Goal: Information Seeking & Learning: Find specific fact

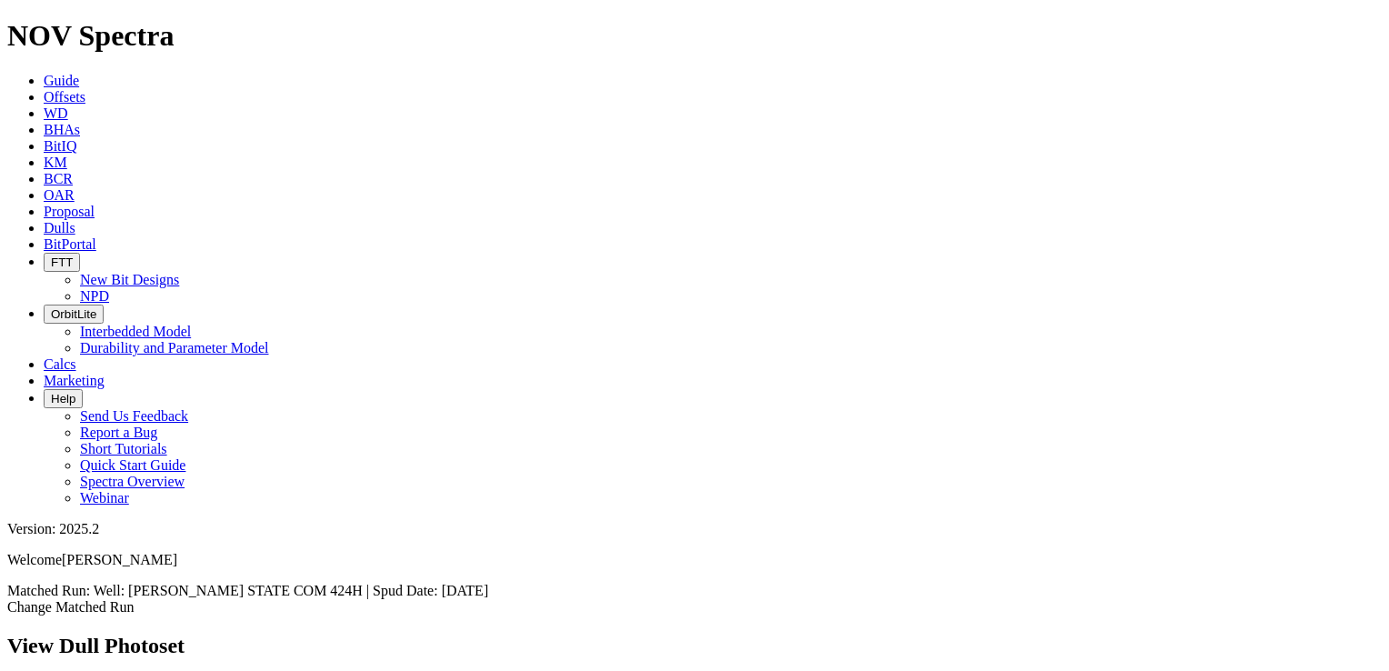
scroll to position [2728, 0]
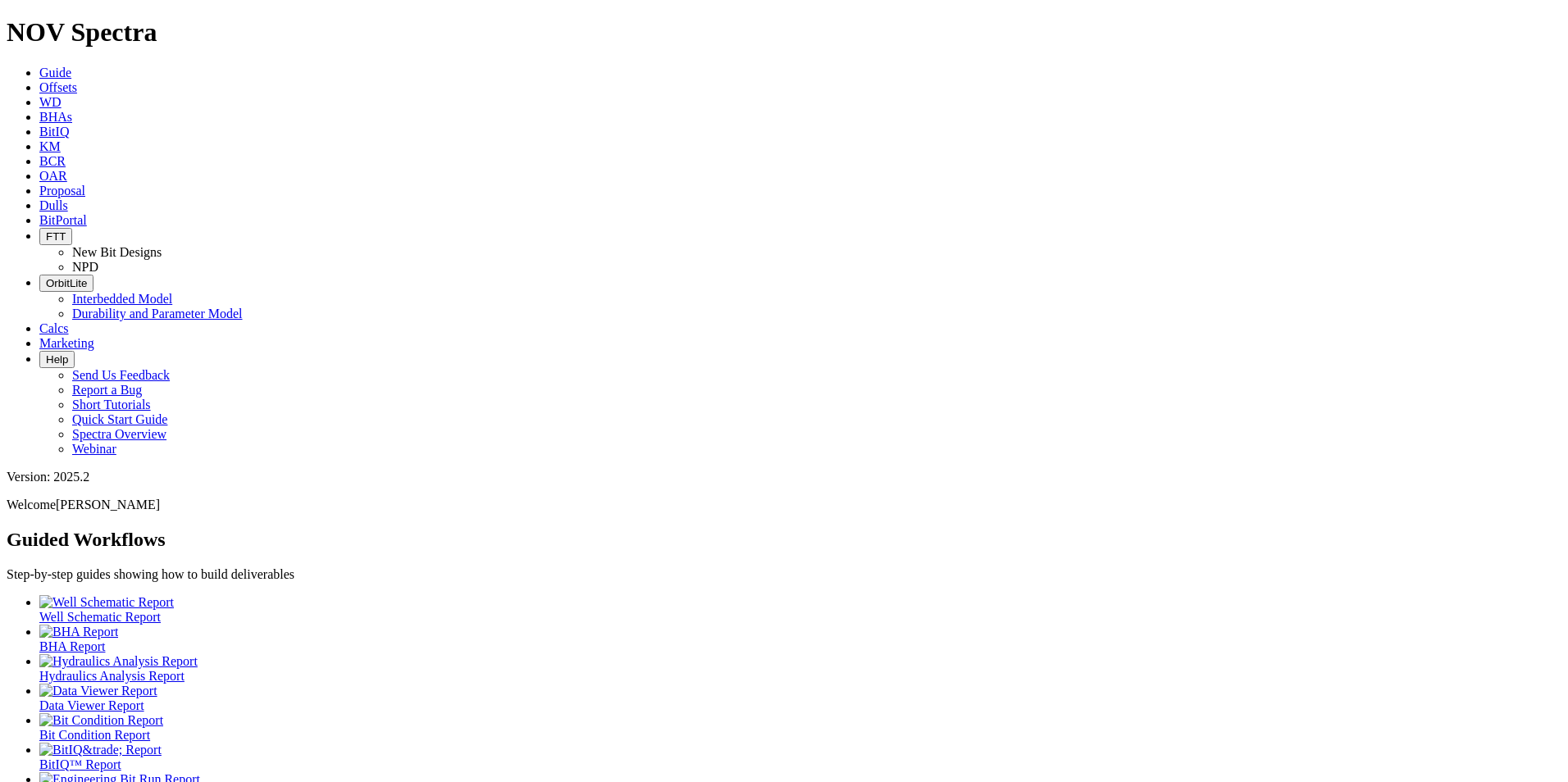
click at [68, 198] on link "Dulls" at bounding box center [54, 205] width 29 height 14
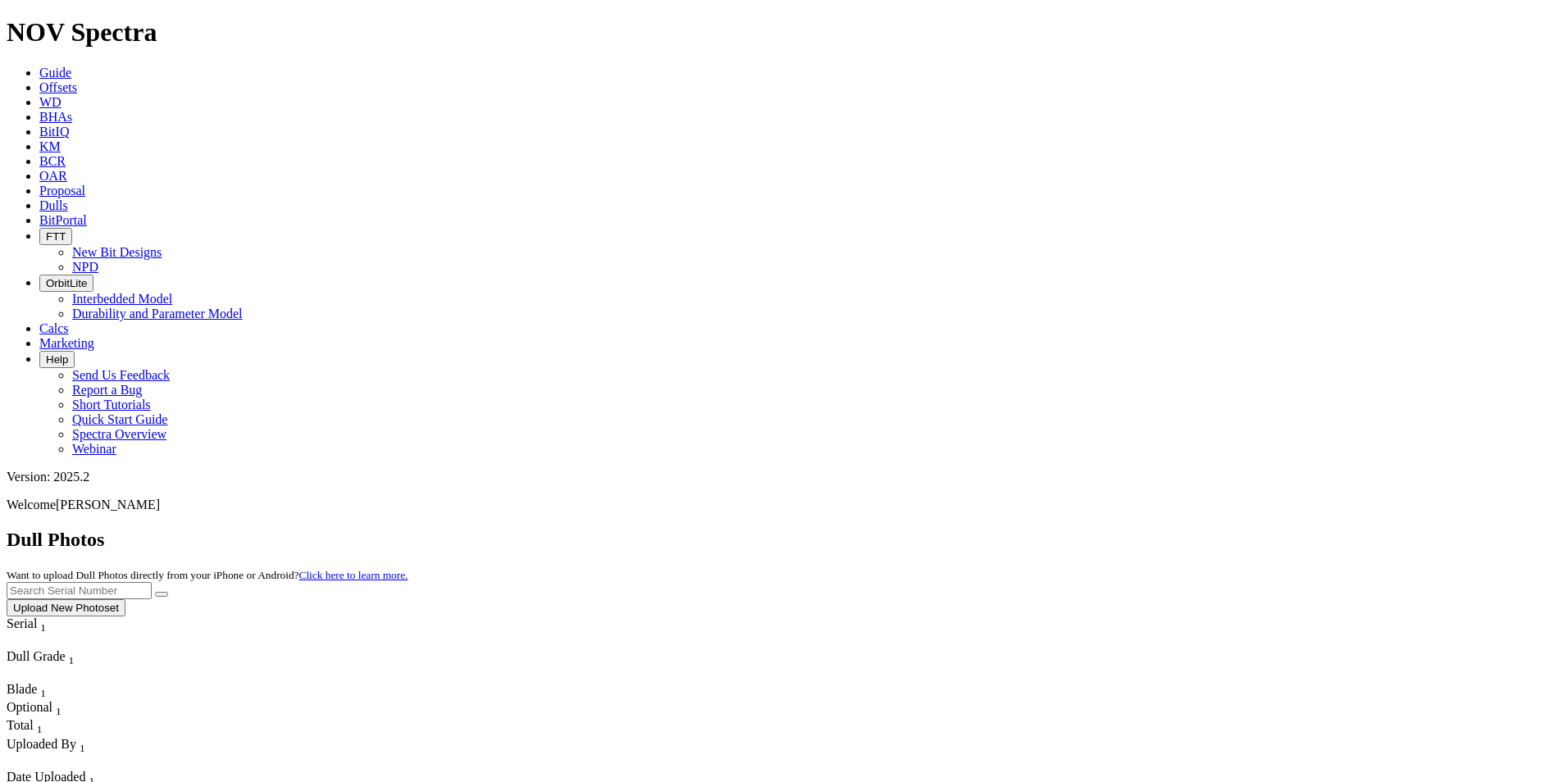
click at [152, 583] on input "text" at bounding box center [78, 591] width 145 height 17
click at [155, 592] on button "submit" at bounding box center [161, 593] width 14 height 5
drag, startPoint x: 1256, startPoint y: 78, endPoint x: 1126, endPoint y: 67, distance: 130.5
click at [1126, 529] on div "Dull Photos Want to upload Dull Photos directly from your iPhone or Android? Cl…" at bounding box center [784, 572] width 1555 height 87
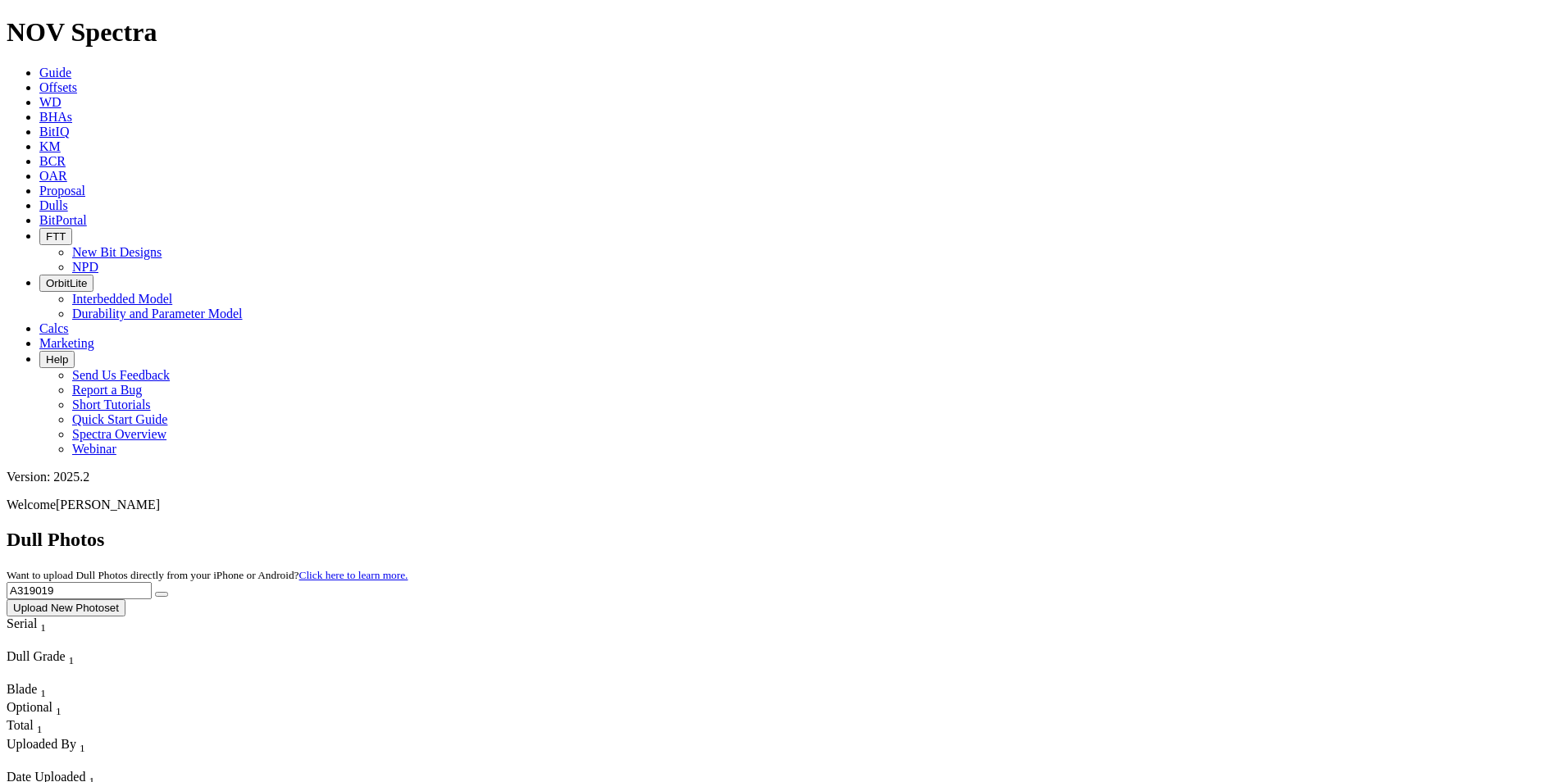
type input "A319019"
click at [155, 592] on button "submit" at bounding box center [161, 593] width 14 height 5
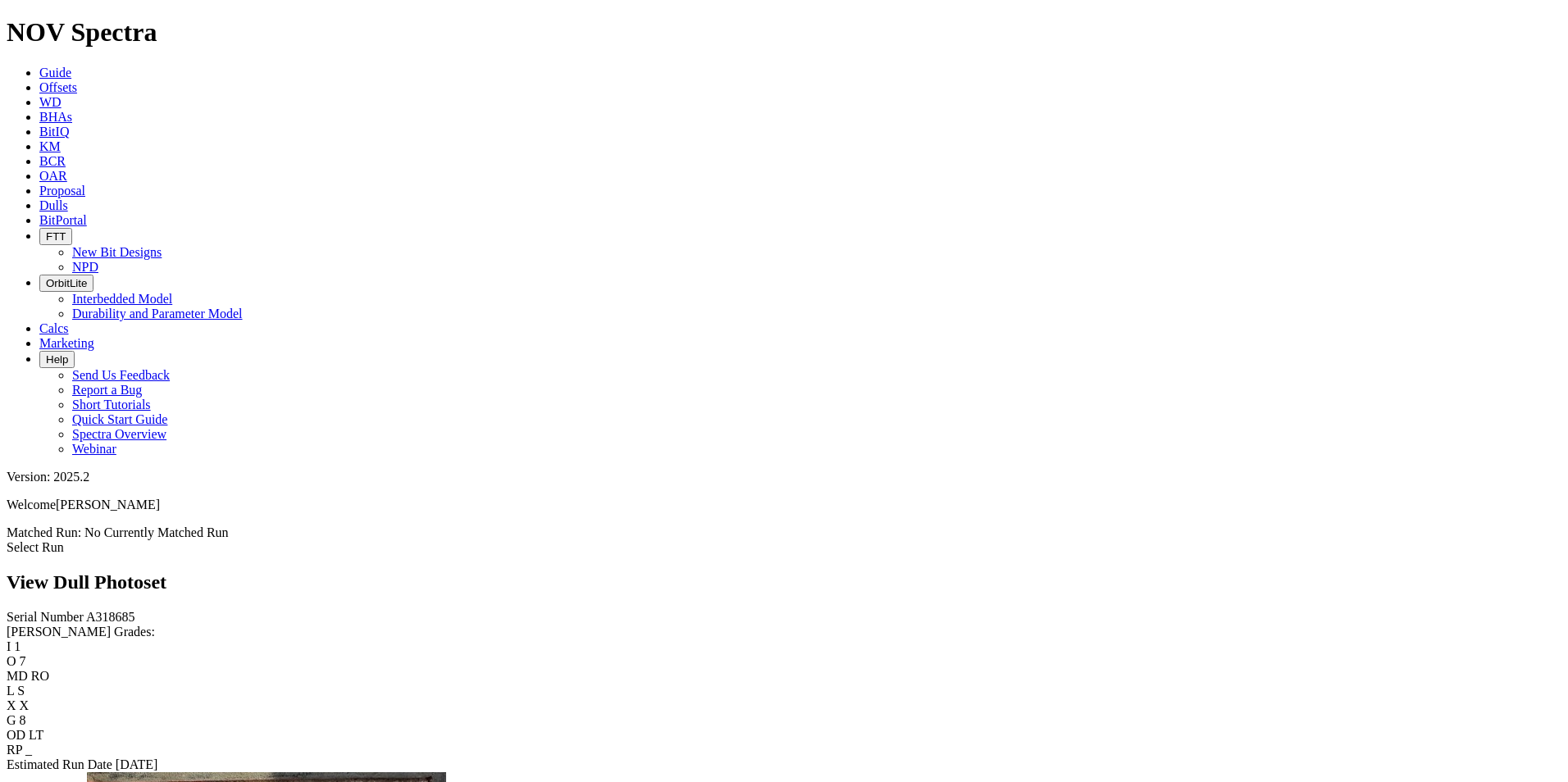
scroll to position [1148, 0]
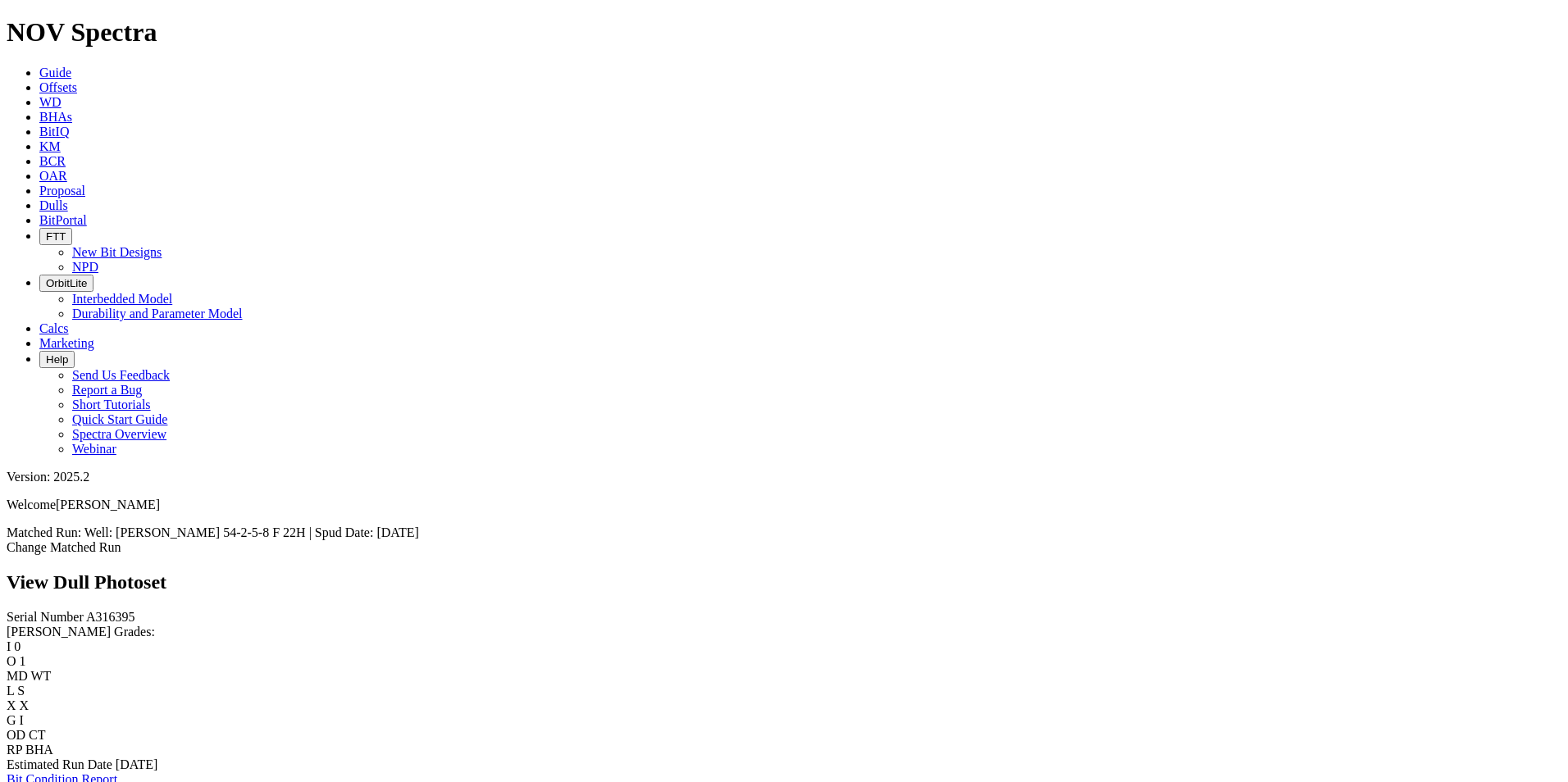
scroll to position [1111, 0]
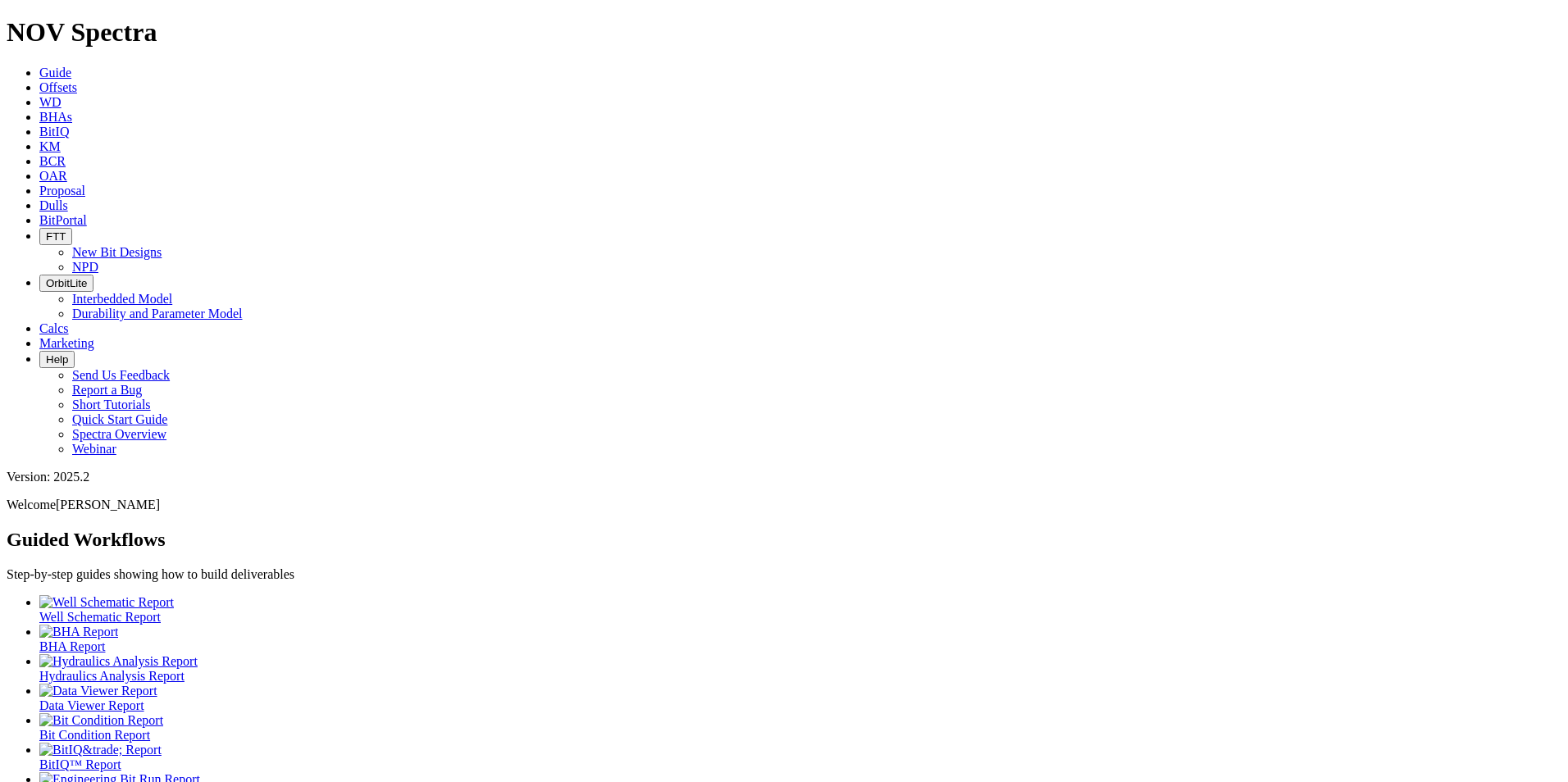
click at [40, 198] on icon at bounding box center [40, 205] width 0 height 14
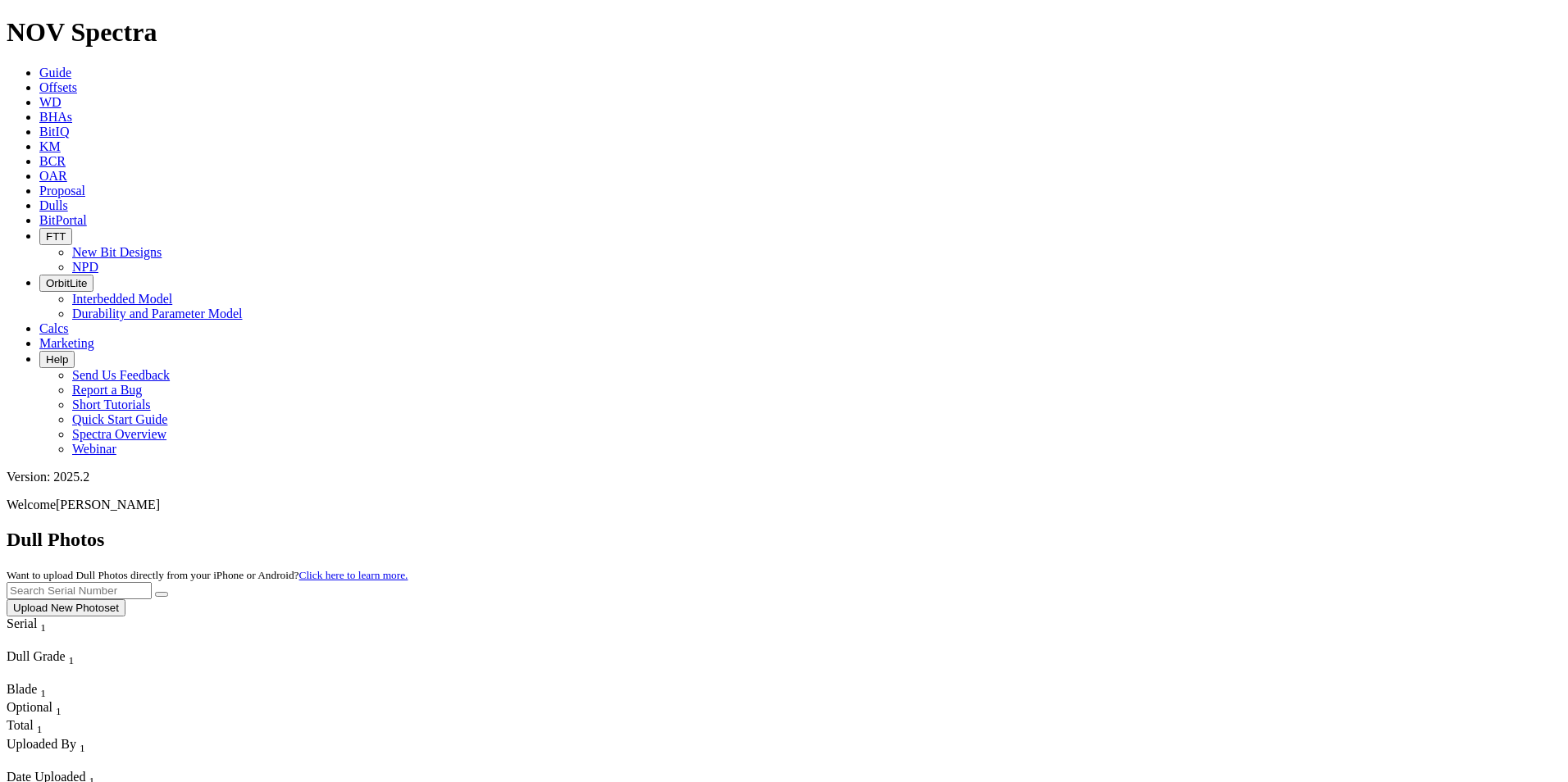
click at [152, 583] on input "text" at bounding box center [78, 591] width 145 height 17
click at [155, 592] on button "submit" at bounding box center [161, 593] width 14 height 5
drag, startPoint x: 1225, startPoint y: 72, endPoint x: 1118, endPoint y: 64, distance: 107.3
click at [1118, 529] on div "Dull Photos Want to upload Dull Photos directly from your iPhone or Android? Cl…" at bounding box center [784, 572] width 1555 height 87
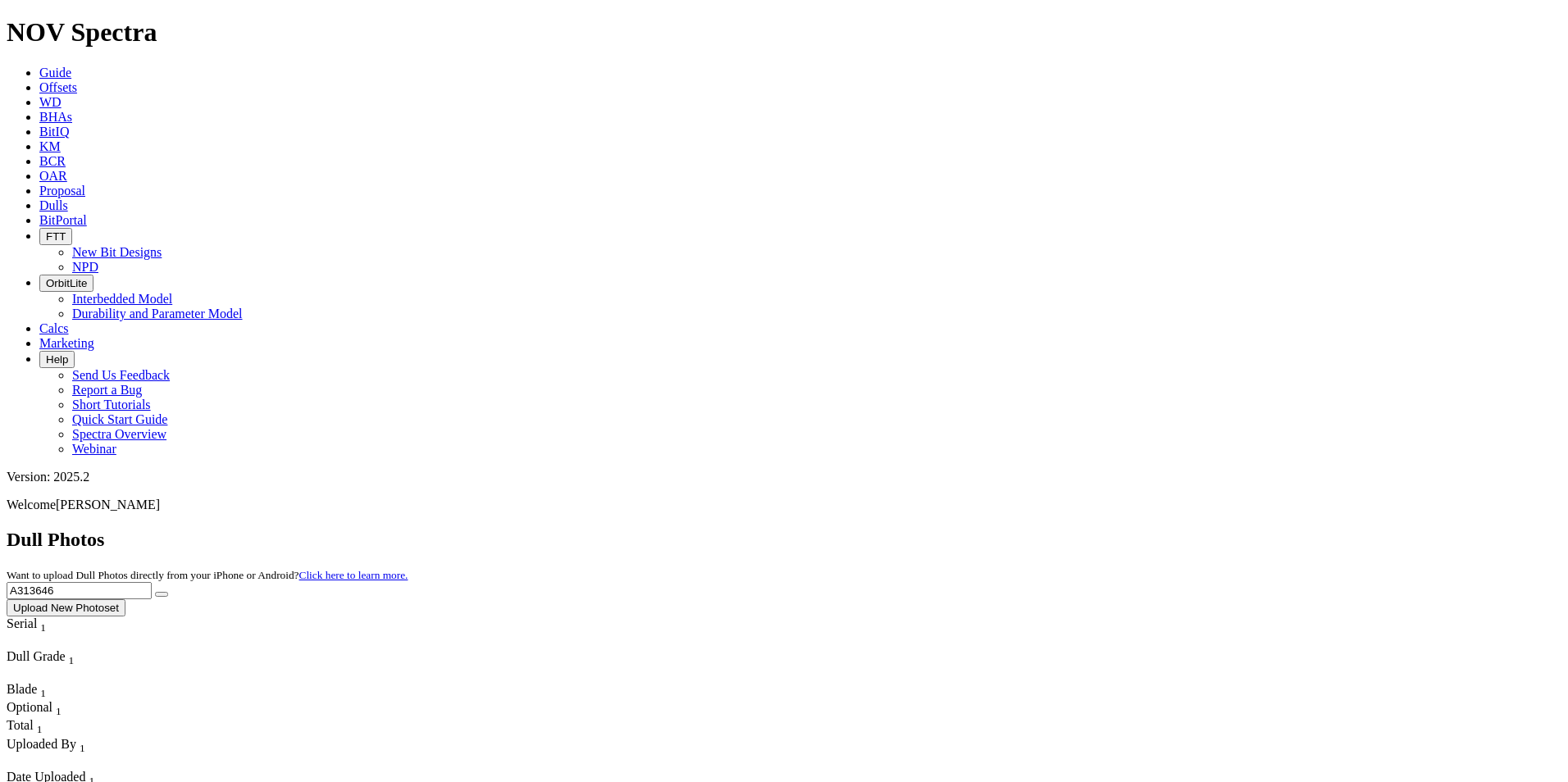
click at [155, 592] on button "submit" at bounding box center [161, 593] width 14 height 5
drag, startPoint x: 1274, startPoint y: 64, endPoint x: 1125, endPoint y: 61, distance: 149.0
click at [1125, 529] on div "Dull Photos Want to upload Dull Photos directly from your iPhone or Android? Cl…" at bounding box center [784, 572] width 1555 height 87
click at [155, 592] on button "submit" at bounding box center [161, 593] width 14 height 5
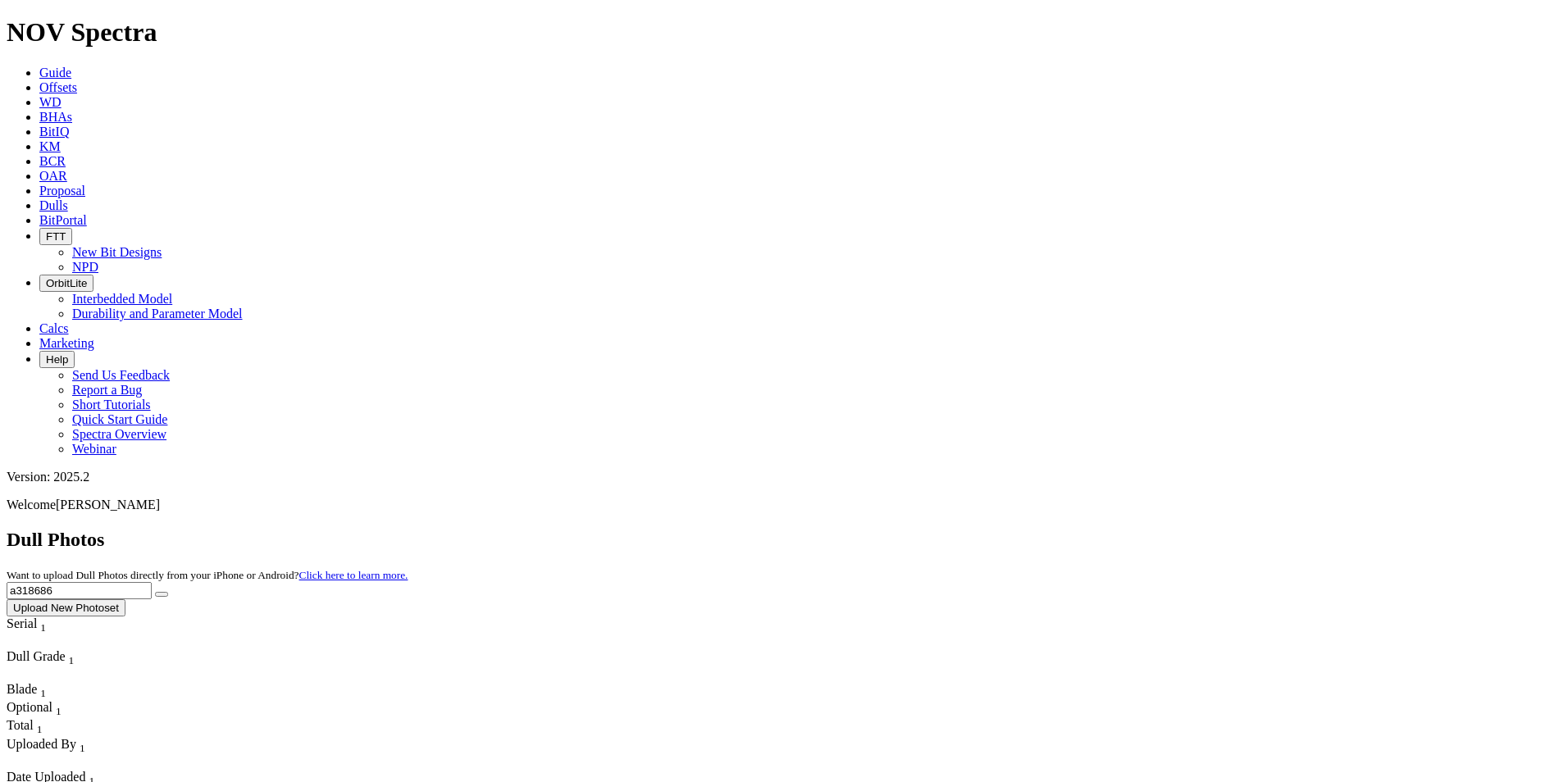
drag, startPoint x: 1251, startPoint y: 70, endPoint x: 1017, endPoint y: 69, distance: 234.0
click at [1026, 529] on div "Dull Photos Want to upload Dull Photos directly from your iPhone or Android? Cl…" at bounding box center [784, 572] width 1555 height 87
click at [155, 592] on button "submit" at bounding box center [161, 593] width 14 height 5
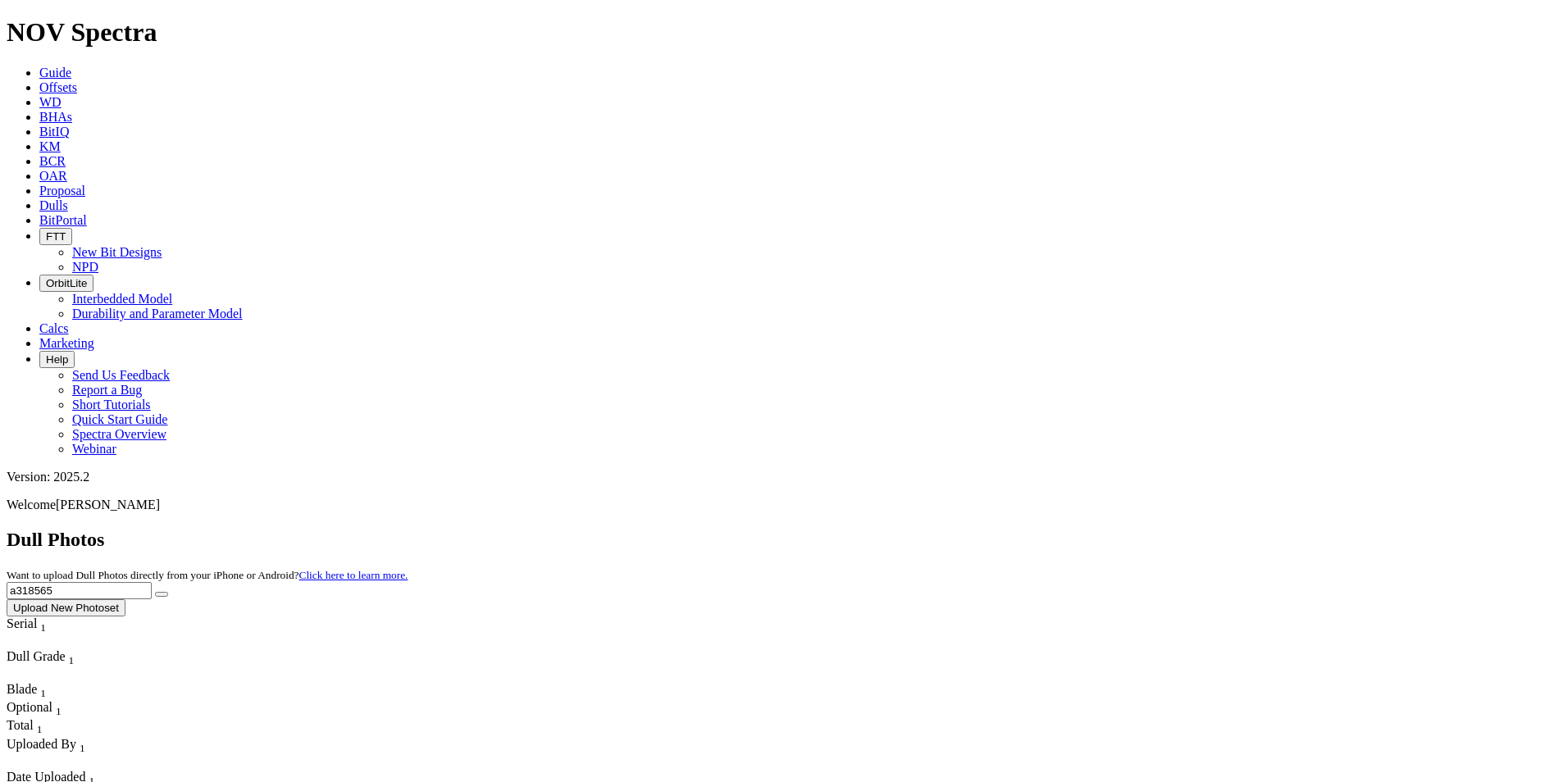
drag, startPoint x: 1231, startPoint y: 74, endPoint x: 1110, endPoint y: 69, distance: 121.1
click at [1110, 529] on div "Dull Photos Want to upload Dull Photos directly from your iPhone or Android? Cl…" at bounding box center [784, 572] width 1555 height 87
click at [155, 592] on button "submit" at bounding box center [161, 593] width 14 height 5
drag, startPoint x: 1277, startPoint y: 76, endPoint x: 1052, endPoint y: 53, distance: 226.2
click at [1052, 529] on div "Dull Photos Want to upload Dull Photos directly from your iPhone or Android? Cl…" at bounding box center [784, 572] width 1555 height 87
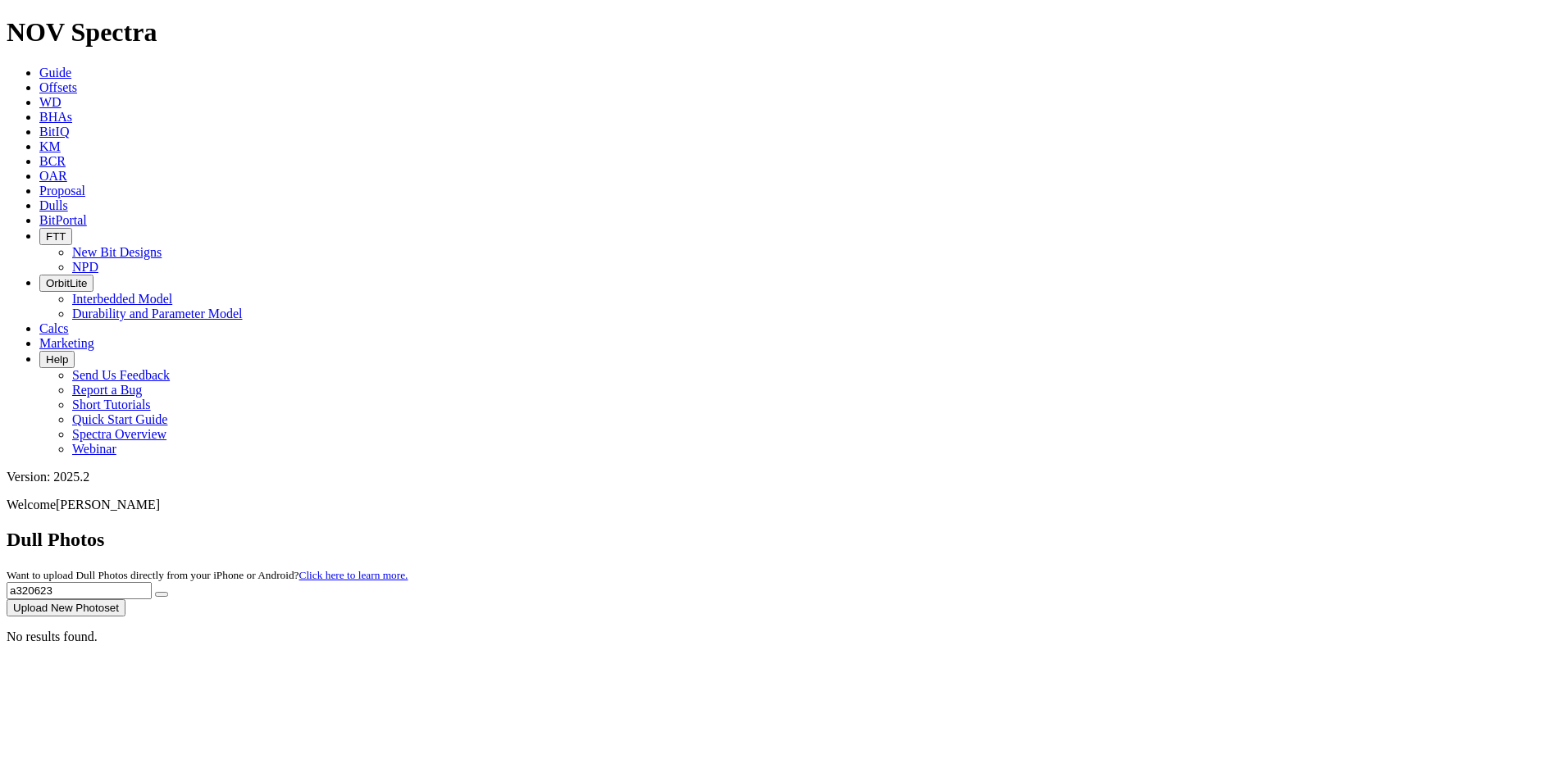
click at [155, 592] on button "submit" at bounding box center [161, 593] width 14 height 5
drag, startPoint x: 1250, startPoint y: 82, endPoint x: 1056, endPoint y: 56, distance: 195.7
click at [1056, 529] on div "Dull Photos Want to upload Dull Photos directly from your iPhone or Android? Cl…" at bounding box center [784, 572] width 1555 height 87
click at [155, 592] on button "submit" at bounding box center [161, 593] width 14 height 5
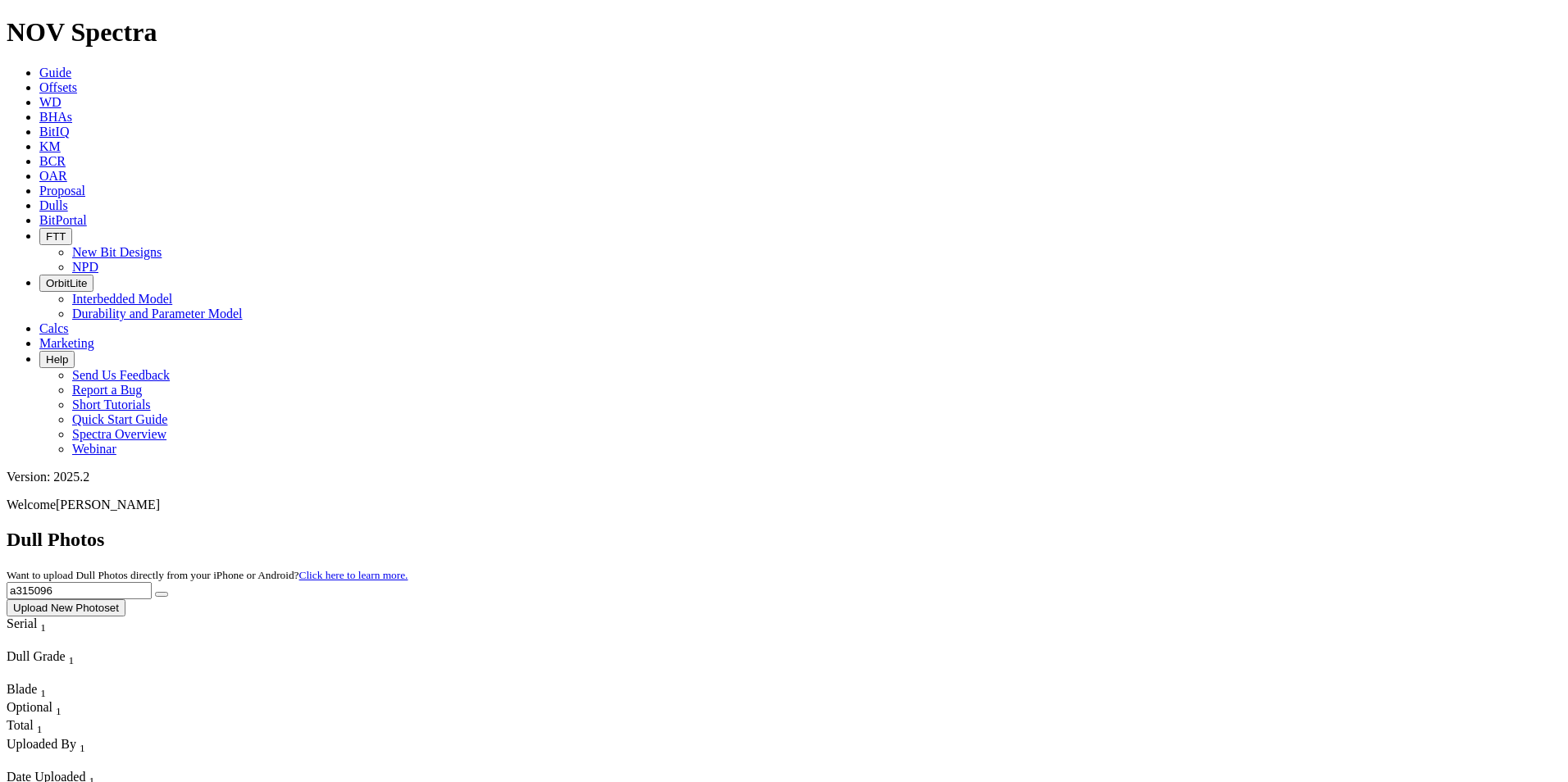
drag, startPoint x: 1206, startPoint y: 70, endPoint x: 1028, endPoint y: 62, distance: 178.2
click at [1028, 529] on div "Dull Photos Want to upload Dull Photos directly from your iPhone or Android? Cl…" at bounding box center [784, 572] width 1555 height 87
click at [155, 592] on button "submit" at bounding box center [161, 593] width 14 height 5
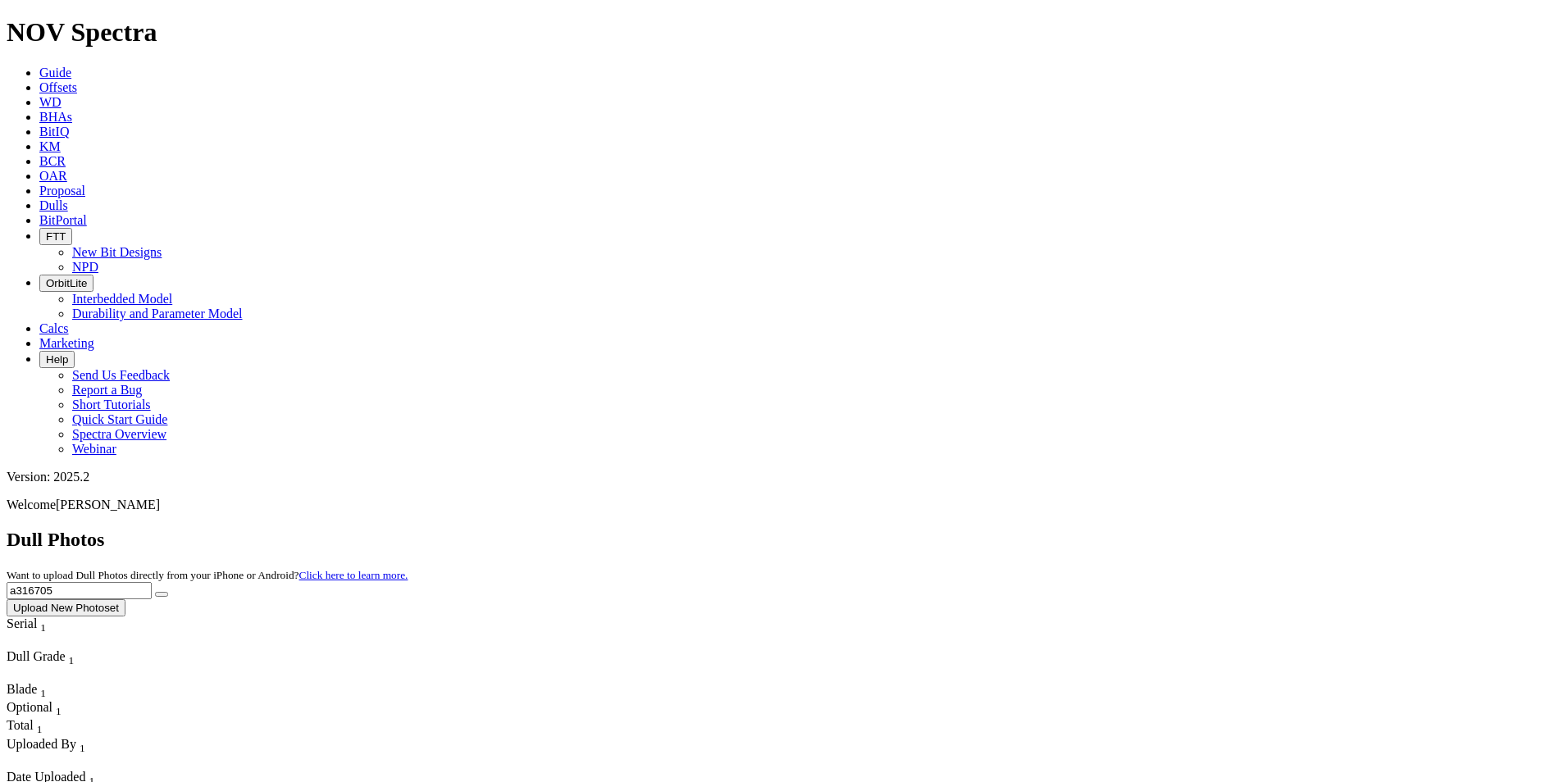
drag, startPoint x: 1250, startPoint y: 66, endPoint x: 1056, endPoint y: 65, distance: 194.0
click at [1056, 529] on div "Dull Photos Want to upload Dull Photos directly from your iPhone or Android? Cl…" at bounding box center [784, 572] width 1555 height 87
click at [155, 592] on button "submit" at bounding box center [161, 593] width 14 height 5
drag, startPoint x: 1219, startPoint y: 76, endPoint x: 1107, endPoint y: 75, distance: 112.0
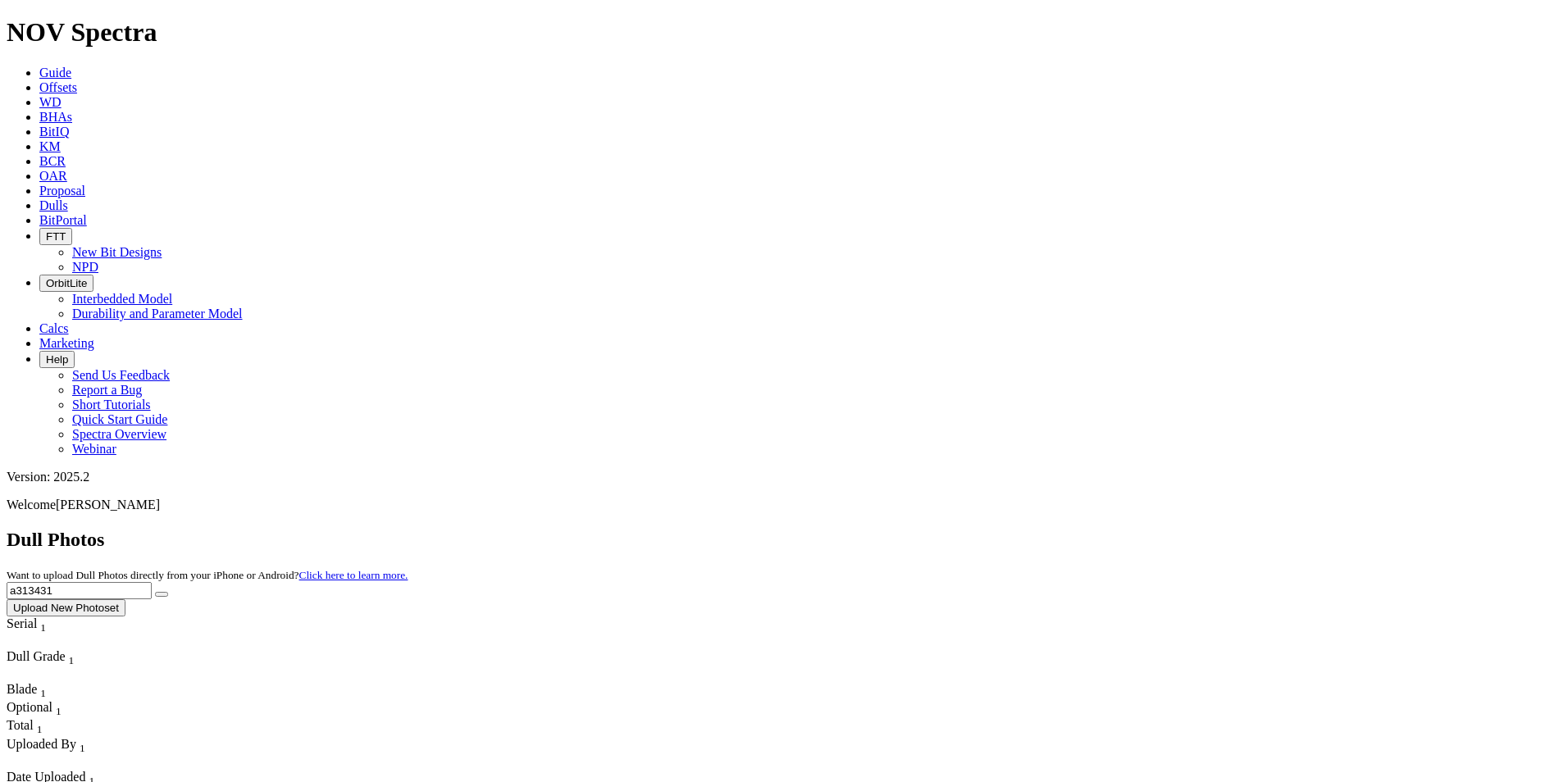
click at [1107, 529] on div "Dull Photos Want to upload Dull Photos directly from your iPhone or Android? Cl…" at bounding box center [784, 572] width 1555 height 87
click at [155, 592] on button "submit" at bounding box center [161, 593] width 14 height 5
drag, startPoint x: 1267, startPoint y: 73, endPoint x: 1067, endPoint y: 70, distance: 200.0
click at [1067, 529] on div "Dull Photos Want to upload Dull Photos directly from your iPhone or Android? Cl…" at bounding box center [784, 572] width 1555 height 87
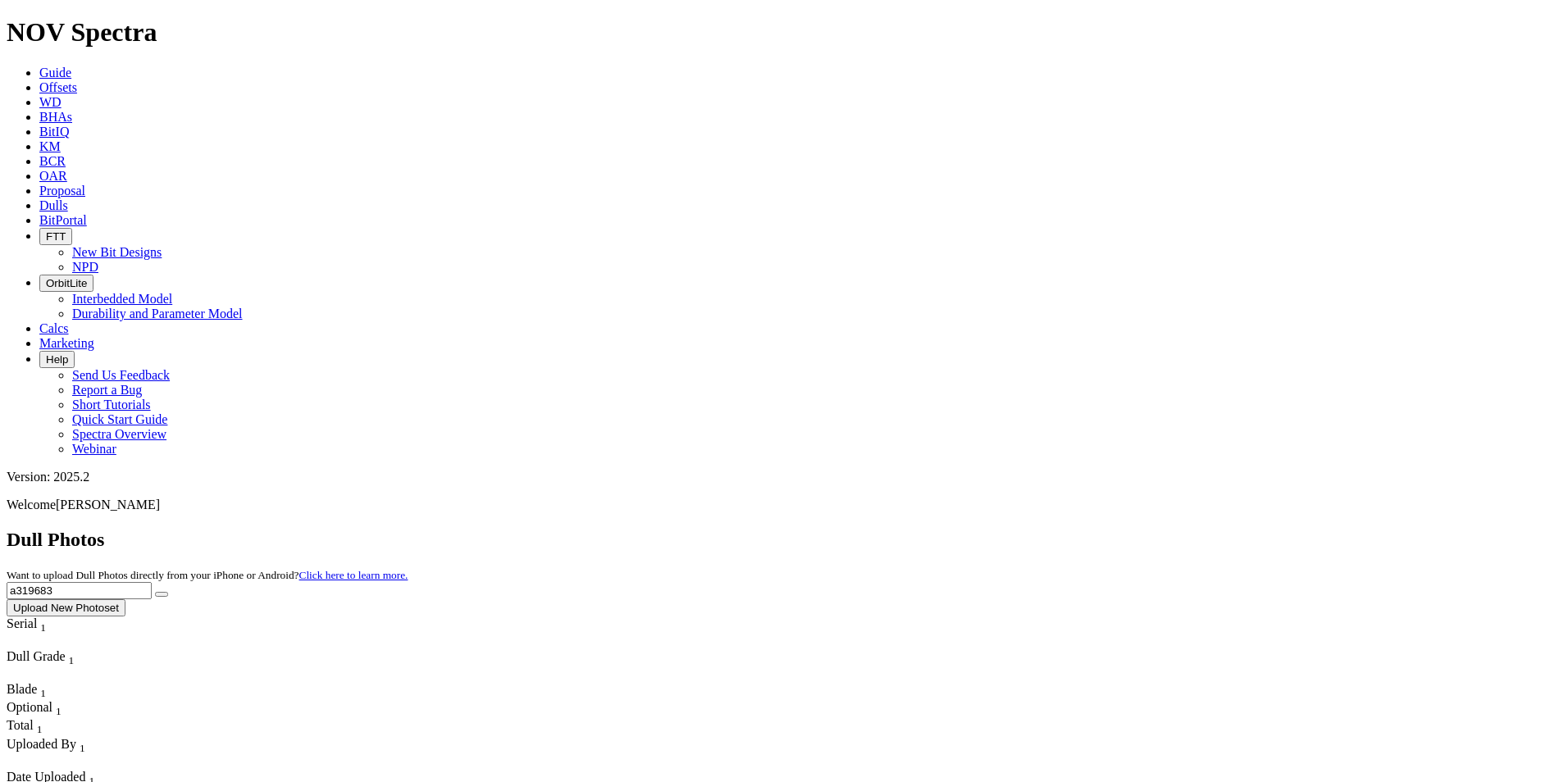
click at [155, 592] on button "submit" at bounding box center [161, 593] width 14 height 5
drag, startPoint x: 1252, startPoint y: 66, endPoint x: 954, endPoint y: 71, distance: 298.0
click at [954, 529] on div "Dull Photos Want to upload Dull Photos directly from your iPhone or Android? Cl…" at bounding box center [784, 572] width 1555 height 87
click at [155, 592] on button "submit" at bounding box center [161, 593] width 14 height 5
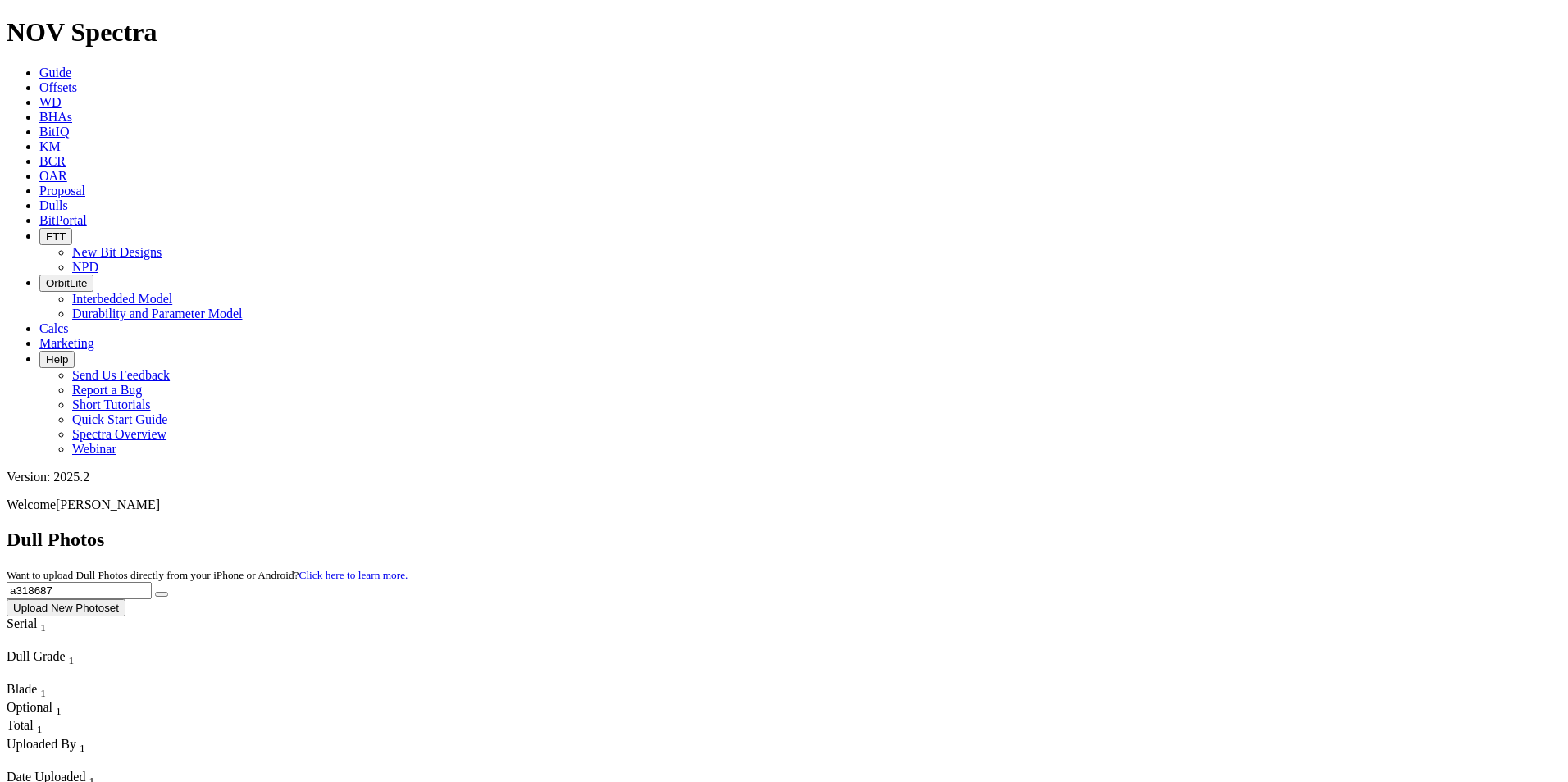
drag, startPoint x: 1234, startPoint y: 61, endPoint x: 1071, endPoint y: 61, distance: 163.0
click at [1071, 529] on div "Dull Photos Want to upload Dull Photos directly from your iPhone or Android? Cl…" at bounding box center [784, 572] width 1555 height 87
type input "A316408"
click at [155, 592] on button "submit" at bounding box center [161, 593] width 14 height 5
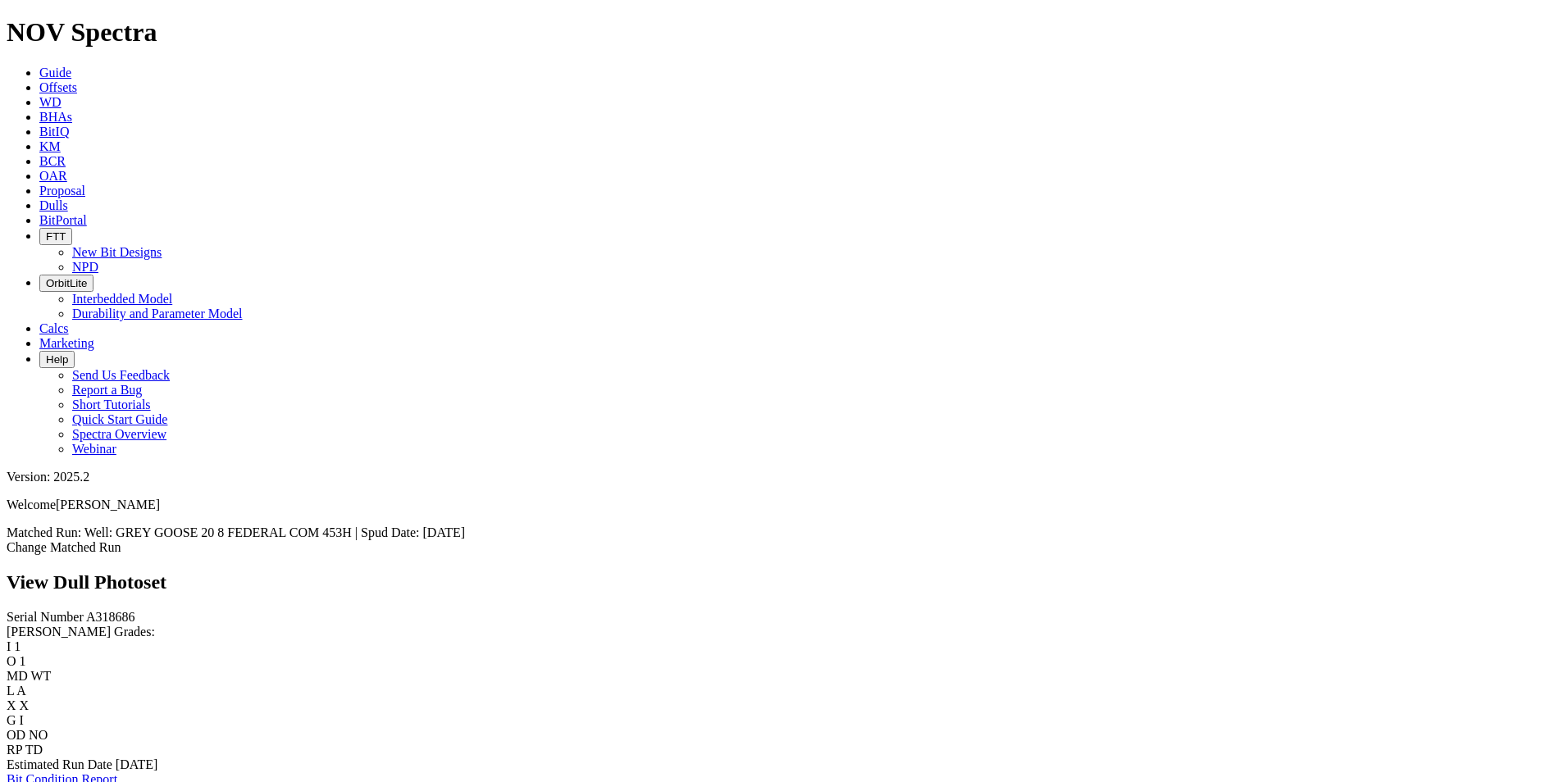
scroll to position [2378, 0]
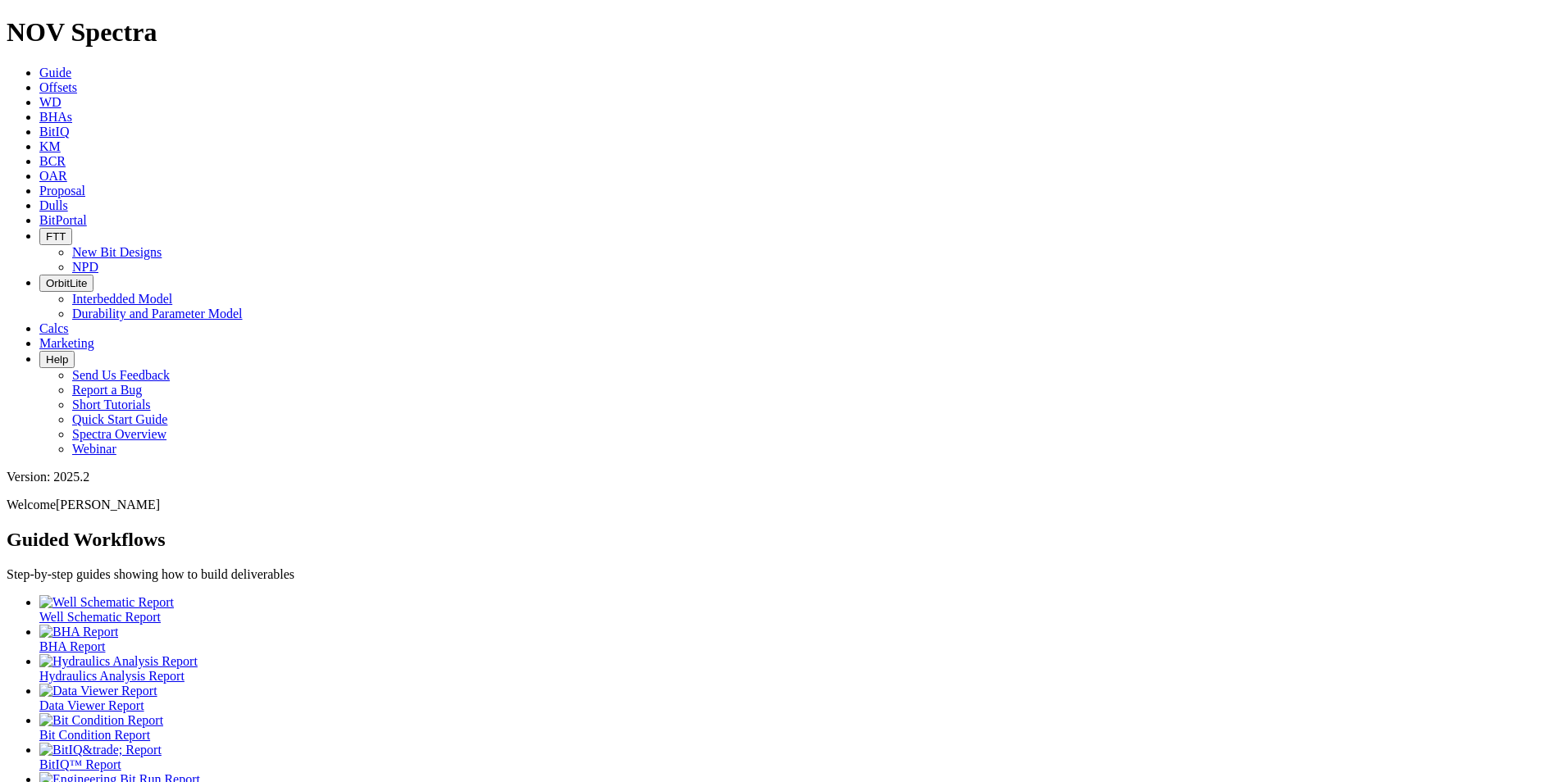
click at [68, 198] on link "Dulls" at bounding box center [54, 205] width 29 height 14
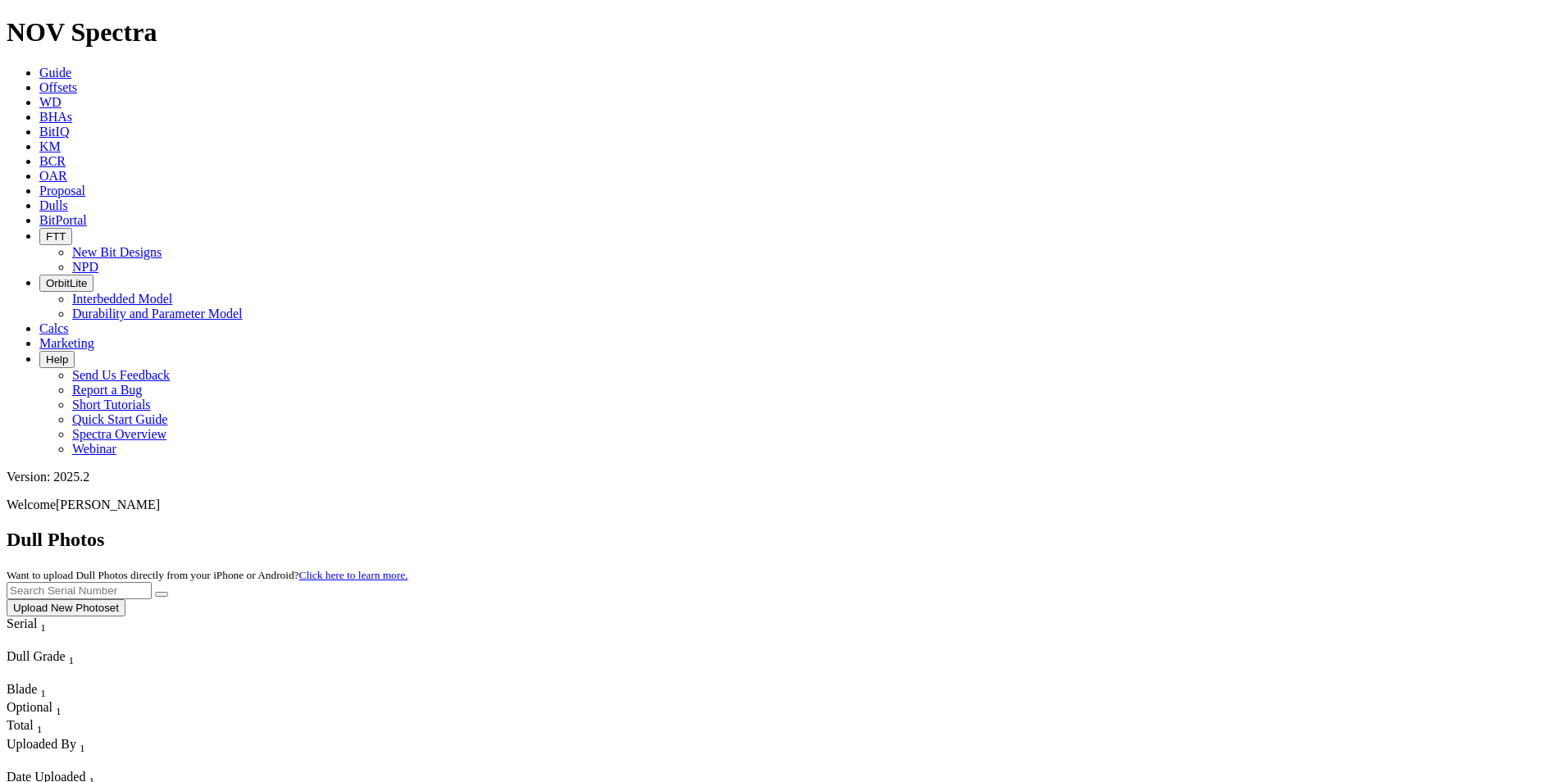
click at [152, 583] on input "text" at bounding box center [78, 591] width 145 height 17
type input "a315423"
click at [155, 592] on button "submit" at bounding box center [161, 593] width 14 height 5
click at [68, 198] on link "Dulls" at bounding box center [54, 205] width 29 height 14
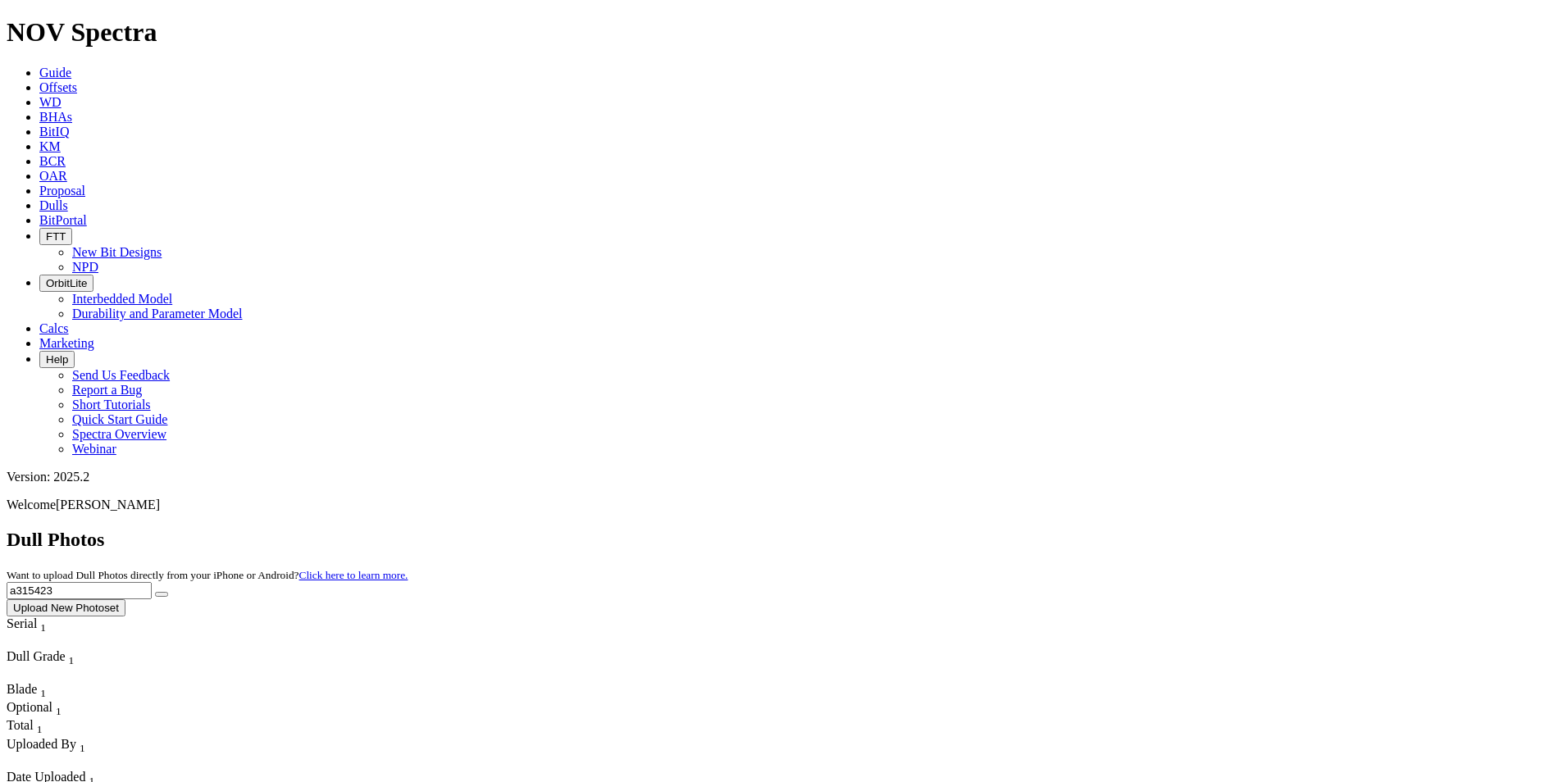
click at [40, 66] on icon at bounding box center [40, 72] width 0 height 14
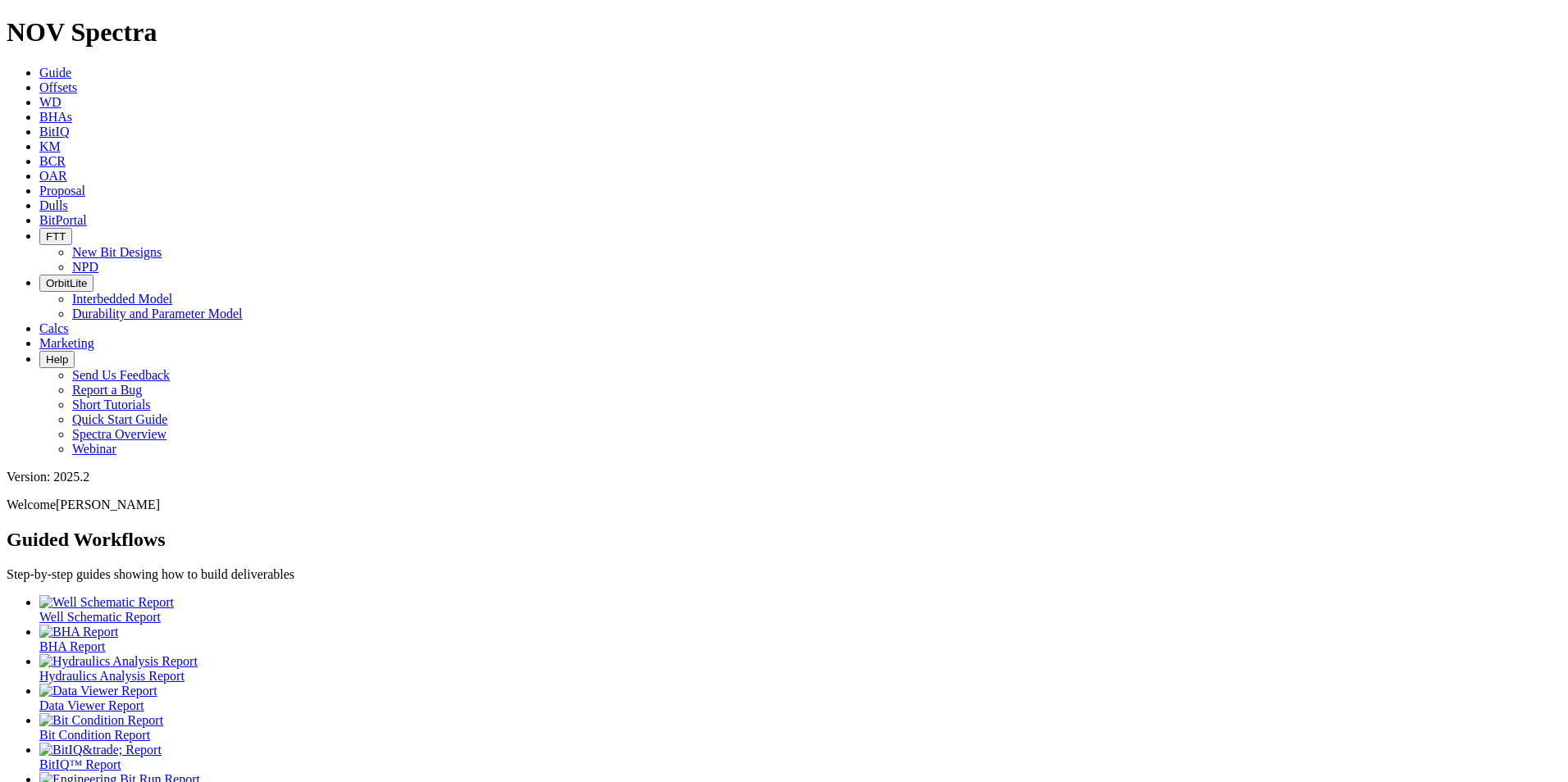
click at [68, 198] on link "Dulls" at bounding box center [54, 205] width 29 height 14
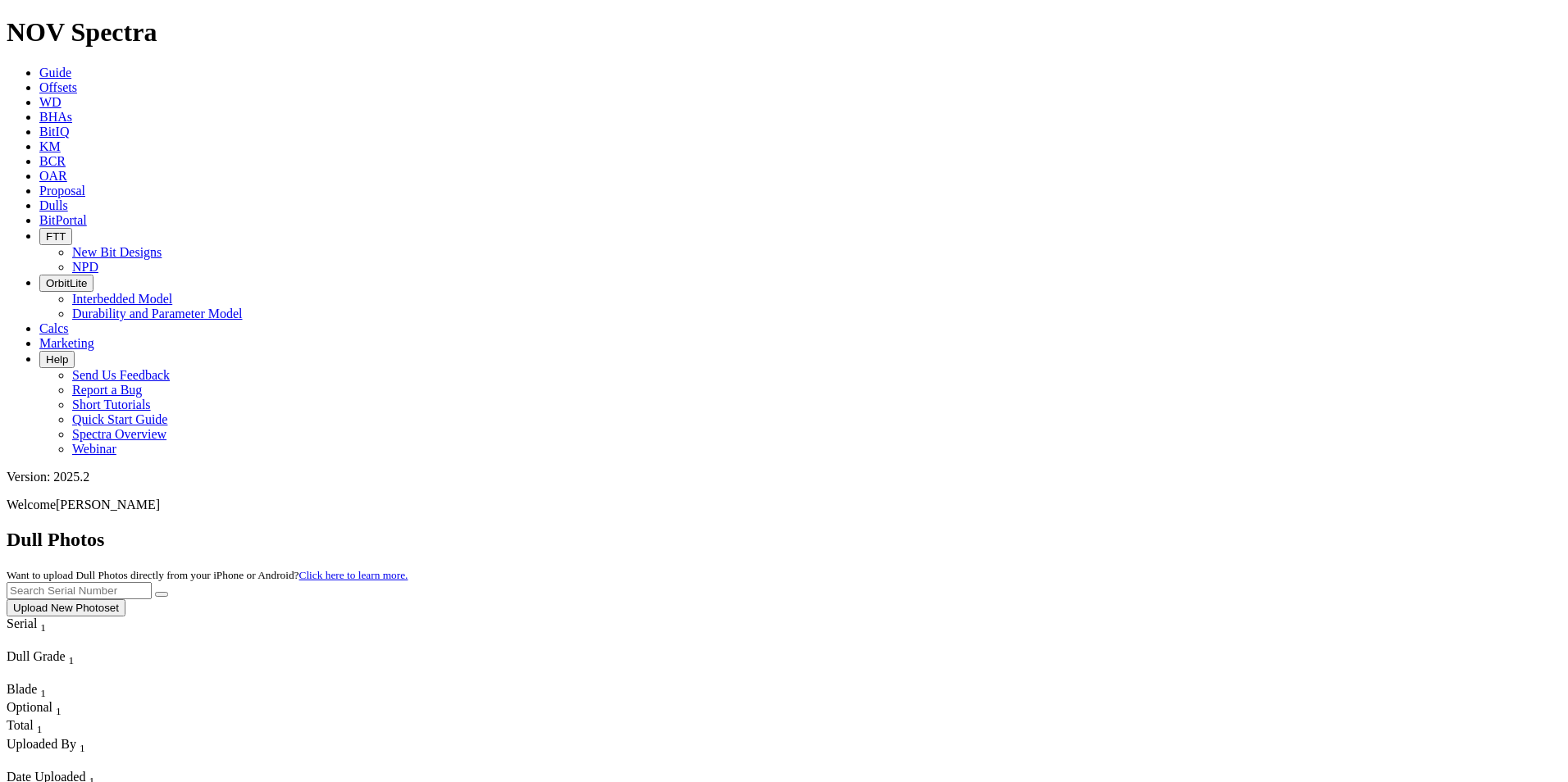
click at [125, 600] on button "Upload New Photoset" at bounding box center [66, 608] width 119 height 17
